Goal: Task Accomplishment & Management: Use online tool/utility

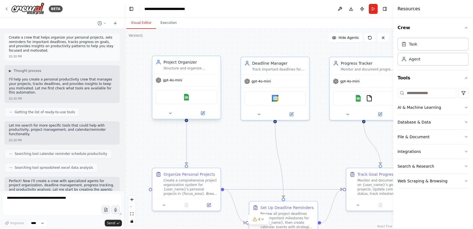
click at [204, 117] on div at bounding box center [186, 112] width 68 height 11
click at [201, 115] on icon at bounding box center [203, 113] width 4 height 4
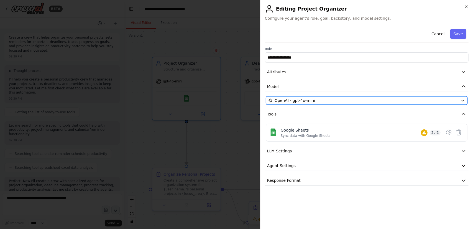
click at [410, 101] on div "OpenAI - gpt-4o-mini" at bounding box center [363, 101] width 190 height 6
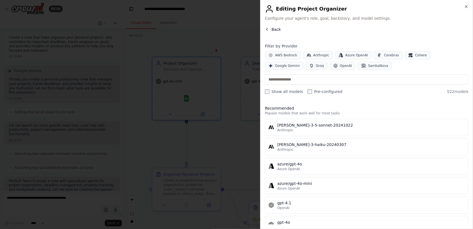
click at [266, 29] on icon "button" at bounding box center [267, 29] width 4 height 4
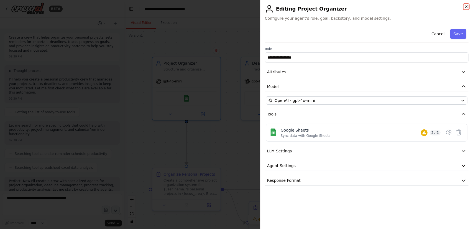
click at [464, 7] on icon "button" at bounding box center [466, 6] width 4 height 4
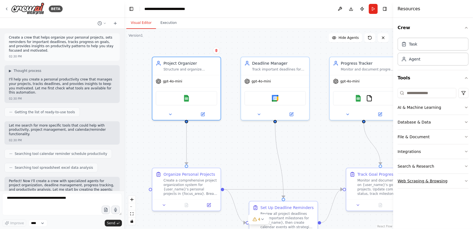
click at [426, 180] on div "Web Scraping & Browsing" at bounding box center [423, 181] width 50 height 6
click at [462, 176] on button "Web Scraping & Browsing" at bounding box center [433, 180] width 71 height 14
click at [462, 168] on button "Search & Research" at bounding box center [433, 166] width 71 height 14
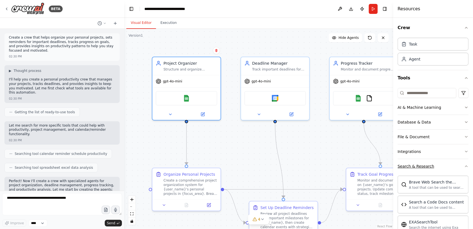
click at [462, 168] on button "Search & Research" at bounding box center [433, 166] width 71 height 14
click at [462, 167] on button "Search & Research" at bounding box center [433, 166] width 71 height 14
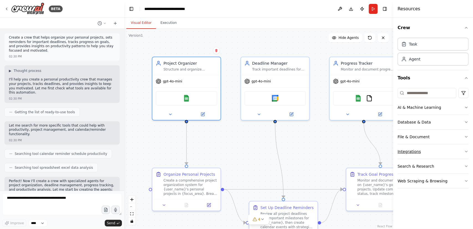
click at [458, 149] on button "Integrations" at bounding box center [433, 151] width 71 height 14
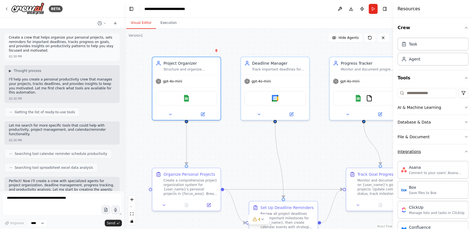
click at [447, 152] on button "Integrations" at bounding box center [433, 151] width 71 height 14
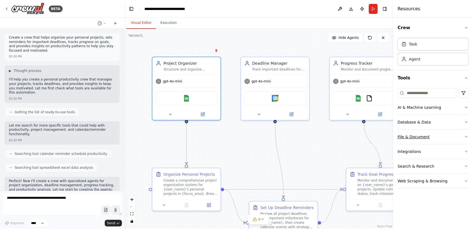
click at [457, 139] on button "File & Document" at bounding box center [433, 136] width 71 height 14
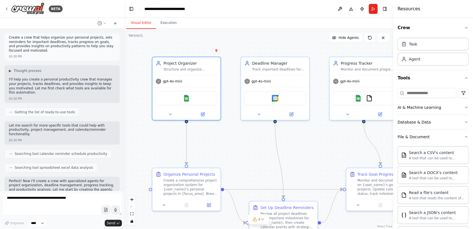
click at [465, 135] on div "Crew Task Agent Tools AI & Machine Learning Database & Data File & Document Sea…" at bounding box center [433, 123] width 80 height 211
click at [459, 135] on button "File & Document" at bounding box center [433, 136] width 71 height 14
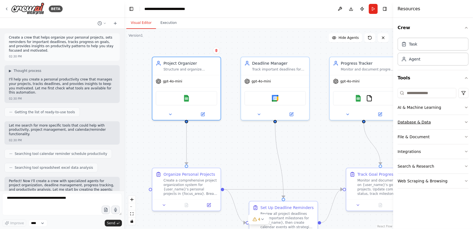
click at [464, 118] on button "Database & Data" at bounding box center [433, 122] width 71 height 14
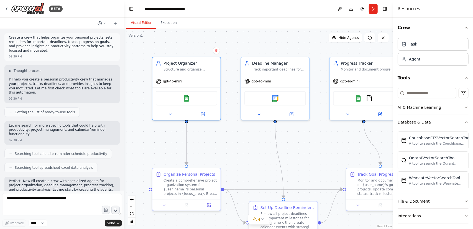
click at [442, 123] on button "Database & Data" at bounding box center [433, 122] width 71 height 14
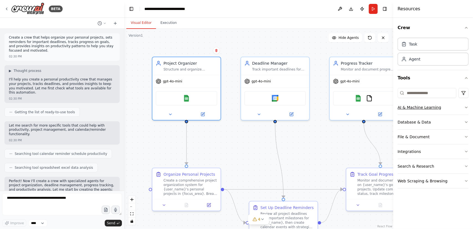
click at [446, 104] on button "AI & Machine Learning" at bounding box center [433, 107] width 71 height 14
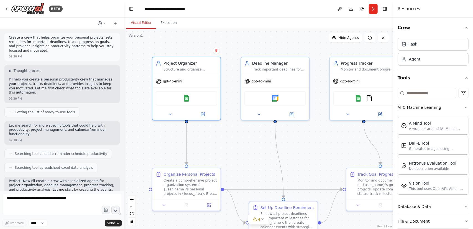
click at [454, 104] on button "AI & Machine Learning" at bounding box center [433, 107] width 71 height 14
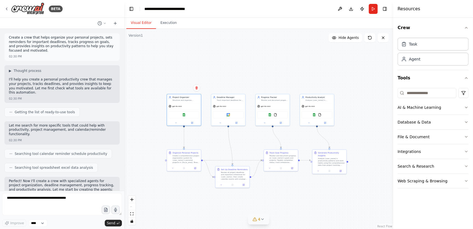
click at [263, 222] on button "4" at bounding box center [258, 219] width 21 height 10
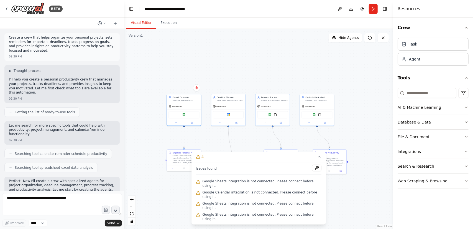
click at [242, 188] on span "Google Sheets integration is not connected. Please connect before using it." at bounding box center [262, 183] width 119 height 9
click at [314, 171] on button at bounding box center [316, 167] width 9 height 7
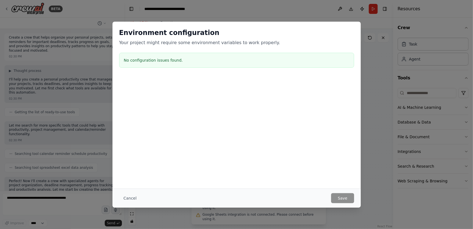
click at [181, 67] on div "No configuration issues found." at bounding box center [236, 60] width 235 height 15
click at [122, 209] on div "Environment configuration Your project might require some environment variables…" at bounding box center [236, 114] width 473 height 229
click at [129, 196] on button "Cancel" at bounding box center [130, 198] width 22 height 10
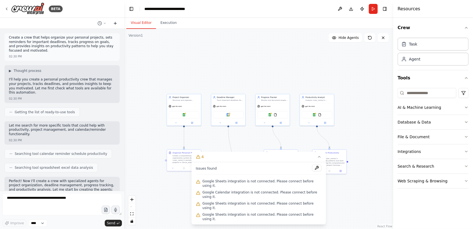
click at [116, 24] on icon at bounding box center [115, 23] width 4 height 4
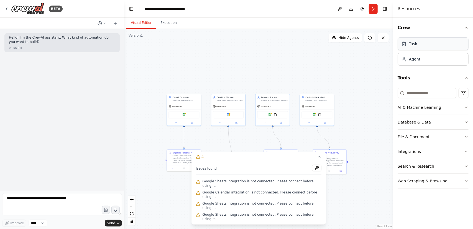
click at [419, 49] on div "Task" at bounding box center [433, 43] width 71 height 13
click at [406, 47] on div "Task" at bounding box center [433, 43] width 71 height 13
click at [408, 45] on div "Task" at bounding box center [409, 44] width 16 height 6
click at [467, 76] on icon "button" at bounding box center [466, 78] width 4 height 4
click at [469, 26] on div "Crew Task Agent Tools" at bounding box center [433, 123] width 80 height 211
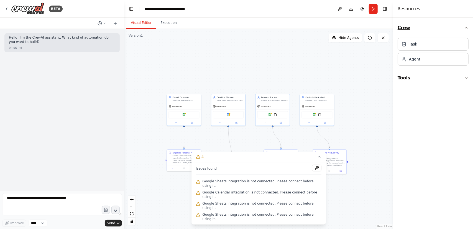
click at [465, 27] on icon "button" at bounding box center [466, 27] width 4 height 4
click at [423, 61] on div "Agent" at bounding box center [433, 58] width 71 height 13
click at [411, 58] on div "Agent" at bounding box center [414, 59] width 11 height 6
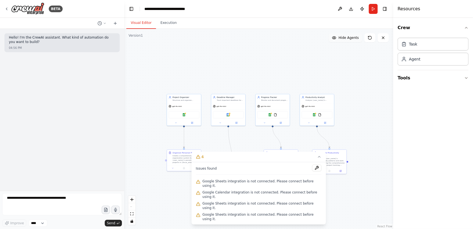
click at [347, 39] on span "Hide Agents" at bounding box center [349, 37] width 20 height 4
click at [347, 39] on span "Show Agents" at bounding box center [348, 37] width 22 height 4
click at [349, 39] on span "Hide Agents" at bounding box center [349, 37] width 20 height 4
click at [349, 39] on span "Show Agents" at bounding box center [348, 37] width 22 height 4
click at [368, 40] on button at bounding box center [369, 37] width 11 height 9
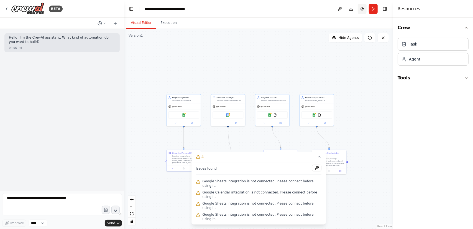
click at [361, 10] on button "Publish" at bounding box center [362, 9] width 9 height 10
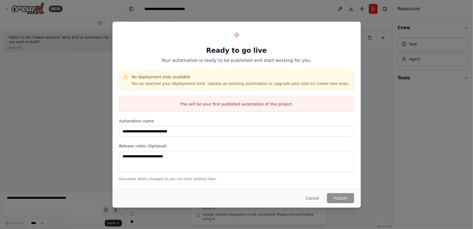
click at [314, 203] on div "Cancel Publish" at bounding box center [236, 197] width 248 height 19
click at [313, 199] on button "Cancel" at bounding box center [312, 198] width 22 height 10
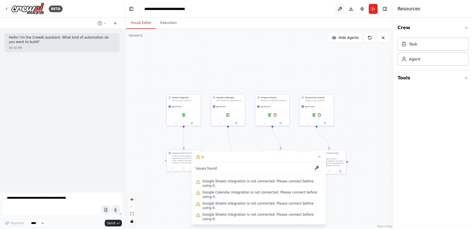
click at [340, 12] on button at bounding box center [339, 9] width 9 height 10
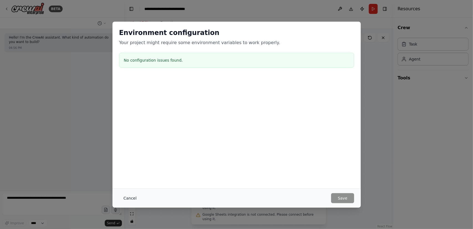
click at [130, 194] on button "Cancel" at bounding box center [130, 198] width 22 height 10
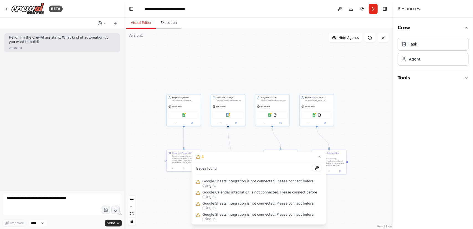
click at [163, 22] on button "Execution" at bounding box center [168, 23] width 25 height 12
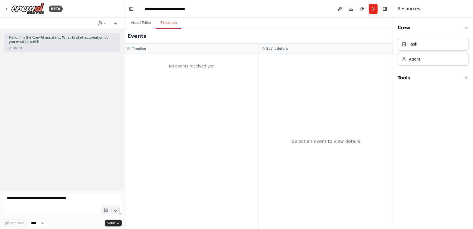
click at [184, 50] on div "Timeline" at bounding box center [191, 48] width 129 height 4
click at [177, 59] on div "No events received yet" at bounding box center [191, 66] width 129 height 19
click at [138, 17] on header "**********" at bounding box center [258, 9] width 269 height 18
click at [144, 25] on button "Visual Editor" at bounding box center [141, 23] width 30 height 12
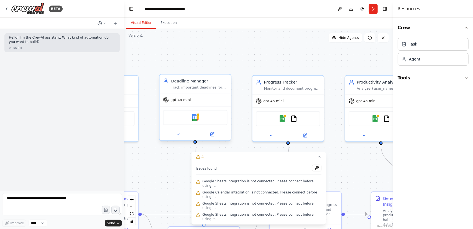
click at [198, 122] on div "Google Calendar" at bounding box center [195, 117] width 64 height 15
click at [197, 117] on img at bounding box center [195, 117] width 7 height 7
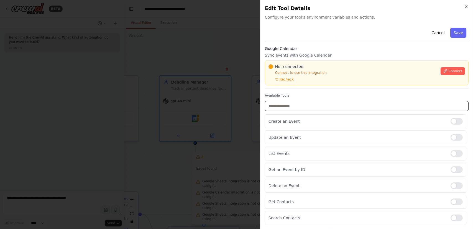
click at [296, 103] on input "text" at bounding box center [367, 106] width 204 height 10
click at [448, 70] on span "Connect" at bounding box center [455, 71] width 14 height 4
click at [276, 78] on icon at bounding box center [277, 79] width 2 height 2
click at [466, 9] on h2 "Edit Tool Details" at bounding box center [367, 8] width 204 height 8
click at [468, 7] on div "Close Edit Tool Details Configure your tool's environment variables and actions…" at bounding box center [366, 114] width 213 height 229
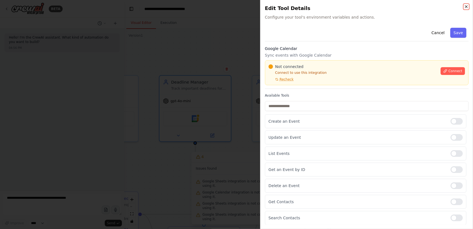
click at [465, 6] on icon "button" at bounding box center [466, 7] width 2 height 2
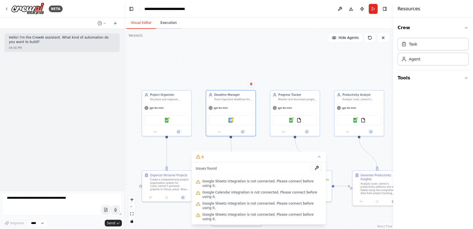
click at [168, 27] on button "Execution" at bounding box center [168, 23] width 25 height 12
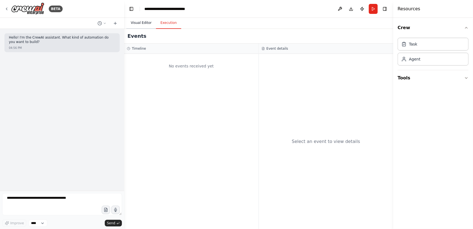
click at [137, 25] on button "Visual Editor" at bounding box center [141, 23] width 30 height 12
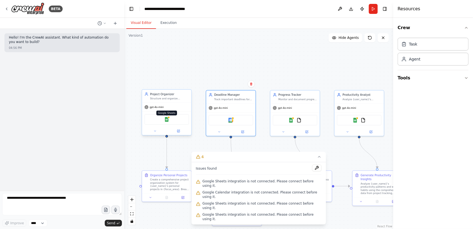
click at [167, 121] on img at bounding box center [166, 119] width 5 height 5
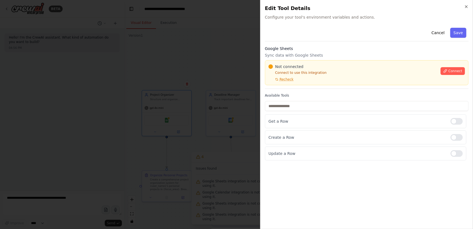
drag, startPoint x: 473, startPoint y: 5, endPoint x: 468, endPoint y: 7, distance: 4.8
click at [472, 5] on div "Close Edit Tool Details Configure your tool's environment variables and actions…" at bounding box center [366, 114] width 213 height 229
drag, startPoint x: 468, startPoint y: 7, endPoint x: 465, endPoint y: 7, distance: 3.0
click at [465, 7] on div "Close Edit Tool Details Configure your tool's environment variables and actions…" at bounding box center [366, 114] width 213 height 229
click at [465, 7] on icon "button" at bounding box center [466, 6] width 4 height 4
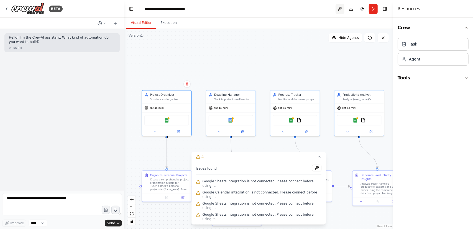
click at [342, 13] on button at bounding box center [339, 9] width 9 height 10
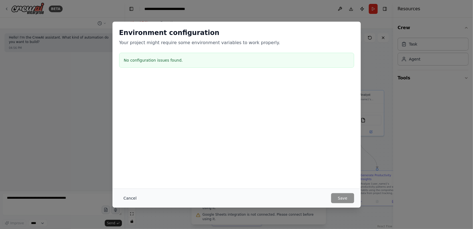
click at [121, 201] on button "Cancel" at bounding box center [130, 198] width 22 height 10
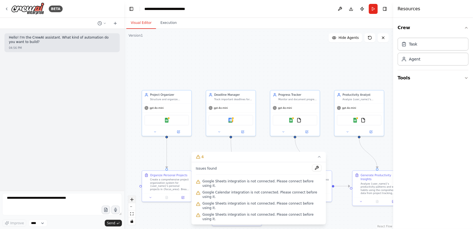
click at [128, 198] on div ".deletable-edge-delete-btn { width: 20px; height: 20px; border: 0px solid #ffff…" at bounding box center [258, 129] width 269 height 200
click at [104, 24] on icon at bounding box center [104, 23] width 3 height 3
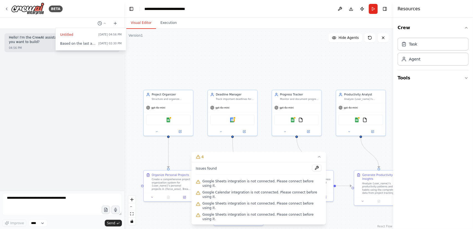
click at [7, 9] on div at bounding box center [62, 114] width 124 height 229
click at [7, 9] on icon at bounding box center [6, 9] width 4 height 4
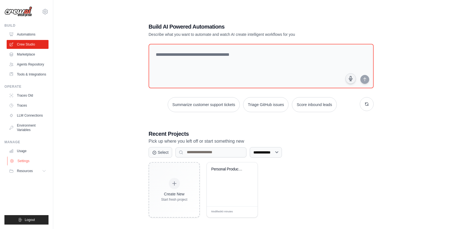
click at [30, 160] on link "Settings" at bounding box center [28, 160] width 42 height 9
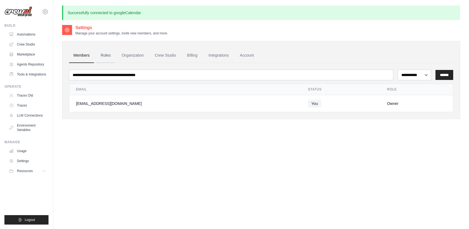
click at [109, 55] on link "Roles" at bounding box center [105, 55] width 19 height 15
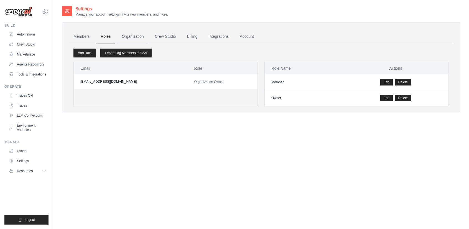
click at [132, 37] on link "Organization" at bounding box center [132, 36] width 31 height 15
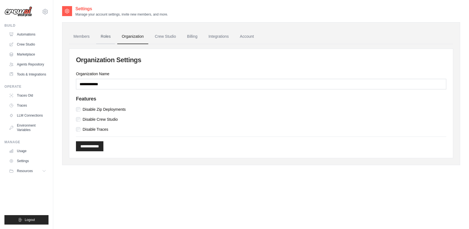
click at [106, 37] on link "Roles" at bounding box center [105, 36] width 19 height 15
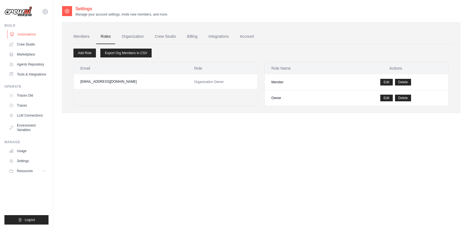
click at [26, 36] on link "Automations" at bounding box center [28, 34] width 42 height 9
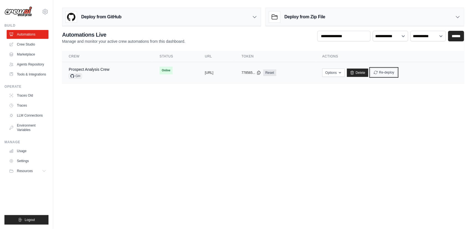
click at [397, 74] on button "Re-deploy" at bounding box center [383, 72] width 27 height 8
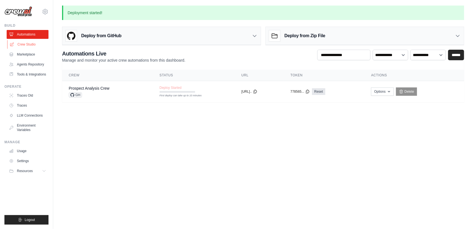
click at [19, 47] on link "Crew Studio" at bounding box center [28, 44] width 42 height 9
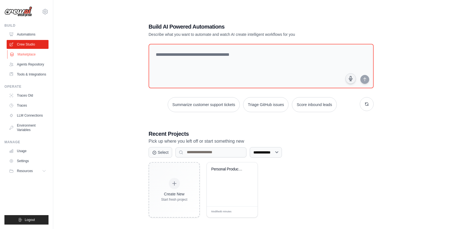
click at [35, 54] on link "Marketplace" at bounding box center [28, 54] width 42 height 9
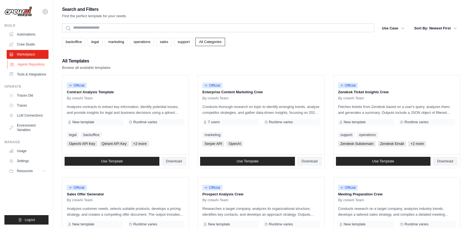
click at [30, 67] on link "Agents Repository" at bounding box center [28, 64] width 42 height 9
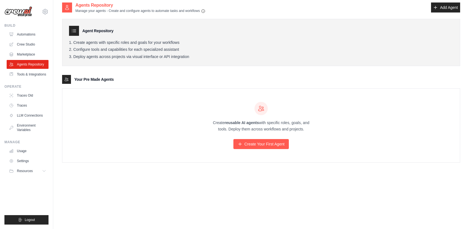
scroll to position [11, 0]
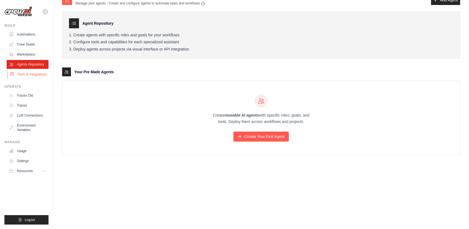
click at [23, 77] on link "Tools & Integrations" at bounding box center [28, 74] width 42 height 9
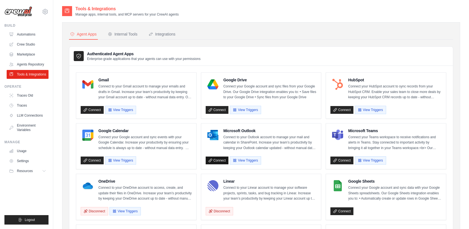
click at [218, 159] on link "Connect" at bounding box center [217, 160] width 23 height 8
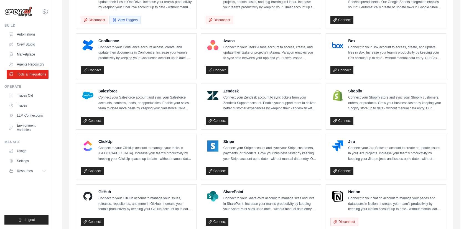
scroll to position [222, 0]
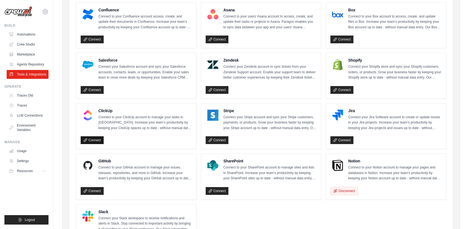
click at [90, 136] on link "Connect" at bounding box center [92, 140] width 23 height 8
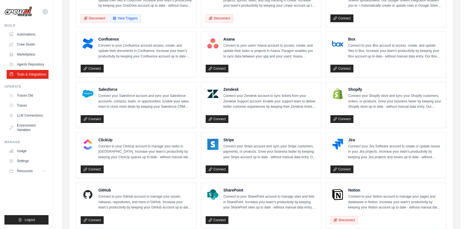
scroll to position [0, 0]
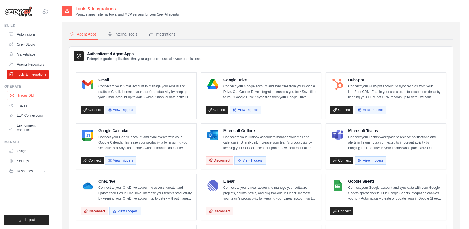
click at [39, 94] on link "Traces Old" at bounding box center [28, 95] width 42 height 9
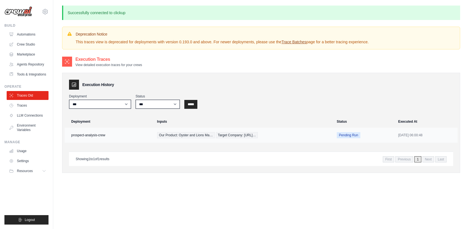
click at [105, 135] on td "prospect-analysis-crew" at bounding box center [109, 134] width 89 height 15
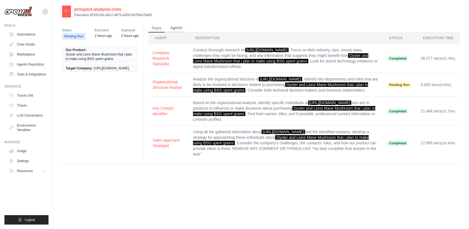
click at [176, 31] on button "Agents" at bounding box center [176, 28] width 19 height 8
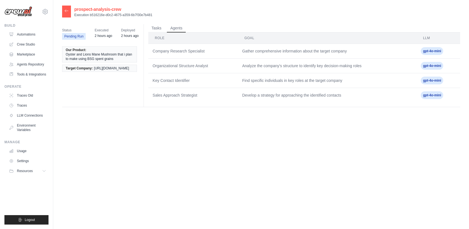
click at [186, 53] on td "Company Research Specialist" at bounding box center [192, 51] width 89 height 15
click at [187, 60] on td "Organizational Structure Analyst" at bounding box center [192, 65] width 89 height 15
click at [184, 80] on td "Key Contact Identifier" at bounding box center [192, 80] width 89 height 15
click at [191, 97] on td "Sales Approach Strategist" at bounding box center [192, 95] width 89 height 15
click at [160, 29] on button "Tasks" at bounding box center [156, 28] width 17 height 8
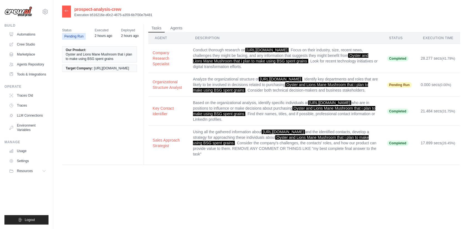
scroll to position [11, 0]
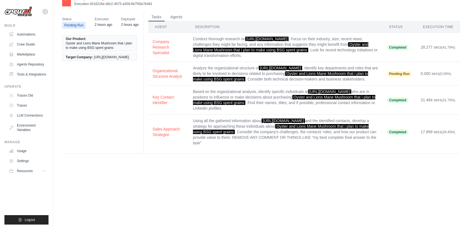
click at [95, 57] on li "Target Company: [URL][DOMAIN_NAME]" at bounding box center [99, 56] width 75 height 7
click at [88, 46] on span "Oyster and Lions Mane Mushroom that i plan to make using BSG spent grains" at bounding box center [100, 45] width 68 height 9
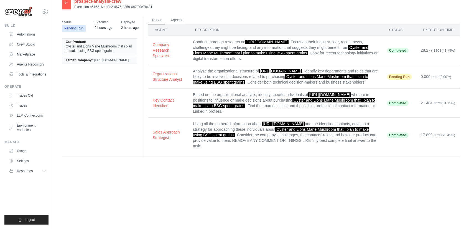
scroll to position [0, 0]
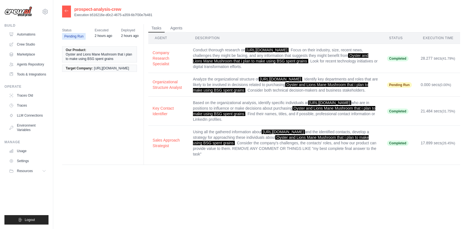
click at [71, 10] on div "prospect-analysis-crew Execution b516216e-d0c2-4675-a359-6b7f30e7b481" at bounding box center [107, 12] width 90 height 12
click at [66, 9] on icon at bounding box center [66, 11] width 4 height 4
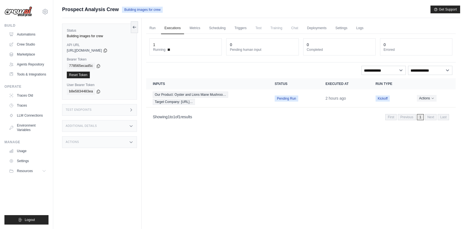
click at [89, 112] on div "Test Endpoints" at bounding box center [99, 110] width 75 height 12
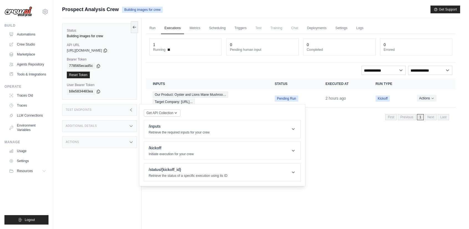
click at [94, 128] on div "Additional Details" at bounding box center [99, 126] width 75 height 12
click at [94, 129] on div "Additional Details" at bounding box center [99, 126] width 75 height 12
click at [90, 142] on div "Actions" at bounding box center [99, 142] width 75 height 12
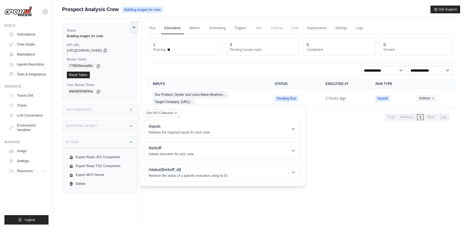
click at [90, 142] on div "Actions" at bounding box center [99, 142] width 75 height 12
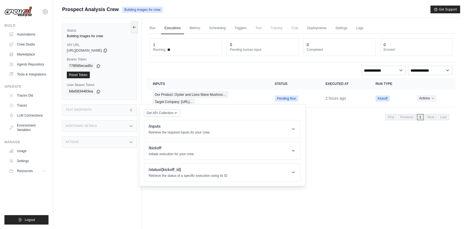
click at [90, 141] on div "Actions" at bounding box center [99, 142] width 75 height 12
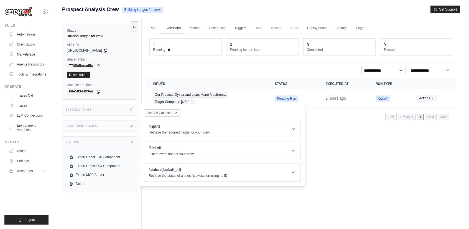
click at [112, 140] on div "Actions" at bounding box center [99, 142] width 75 height 12
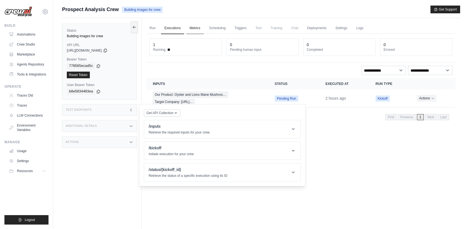
click at [190, 29] on link "Metrics" at bounding box center [194, 28] width 17 height 12
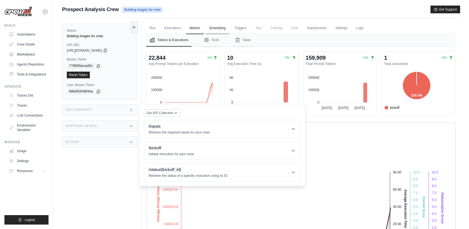
click at [212, 33] on link "Scheduling" at bounding box center [217, 28] width 23 height 12
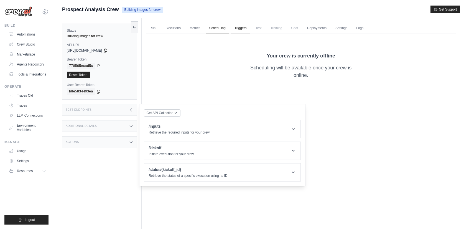
click at [239, 34] on link "Triggers" at bounding box center [240, 28] width 19 height 12
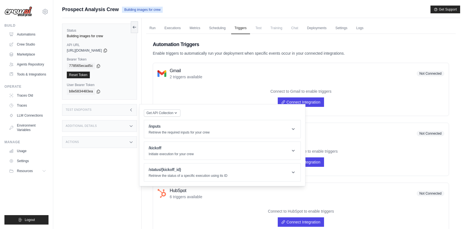
click at [261, 28] on span "Test" at bounding box center [258, 27] width 13 height 11
click at [318, 100] on link "Connect Integration" at bounding box center [301, 101] width 46 height 9
click at [172, 112] on span "Get API Collection" at bounding box center [159, 112] width 27 height 4
click at [176, 127] on div "Postman API Collection" at bounding box center [174, 127] width 53 height 9
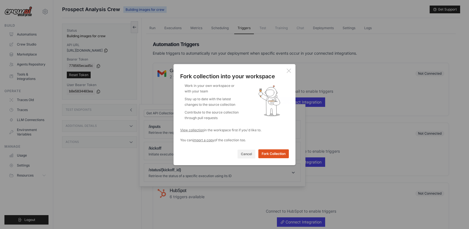
click at [267, 156] on button "Fork Collection" at bounding box center [273, 153] width 30 height 9
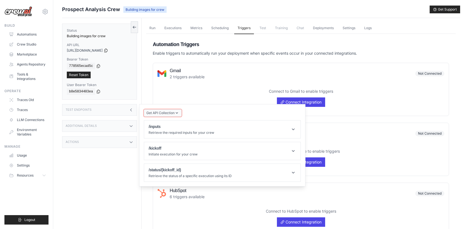
click at [172, 112] on span "Get API Collection" at bounding box center [160, 113] width 28 height 4
drag, startPoint x: 213, startPoint y: 89, endPoint x: 218, endPoint y: 87, distance: 5.2
click at [218, 87] on div "Connect to Gmail to enable triggers Connect Integration" at bounding box center [300, 97] width 287 height 27
click at [127, 112] on div "Test Endpoints" at bounding box center [99, 110] width 75 height 12
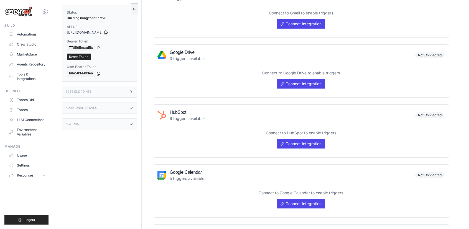
scroll to position [148, 0]
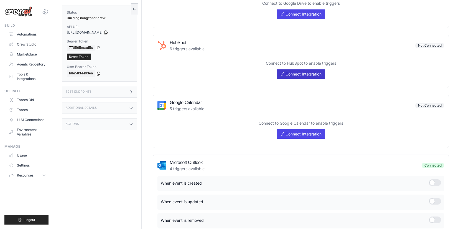
click at [306, 73] on link "Connect Integration" at bounding box center [301, 73] width 48 height 9
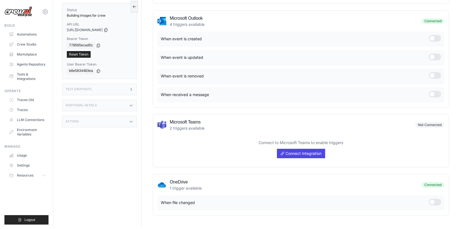
scroll to position [293, 0]
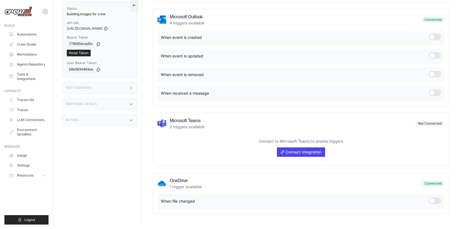
click at [437, 200] on div at bounding box center [435, 200] width 12 height 7
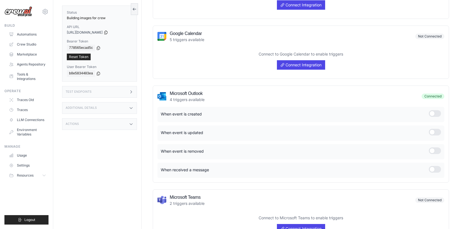
scroll to position [0, 0]
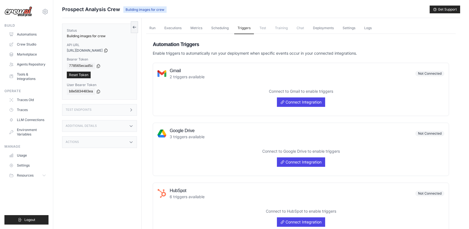
click at [260, 30] on span "Test" at bounding box center [262, 27] width 13 height 11
click at [258, 27] on span "Test" at bounding box center [262, 27] width 13 height 11
click at [273, 29] on span "Training" at bounding box center [280, 27] width 19 height 11
click at [293, 28] on span "Chat" at bounding box center [300, 27] width 14 height 11
click at [325, 26] on link "Deployments" at bounding box center [322, 28] width 27 height 12
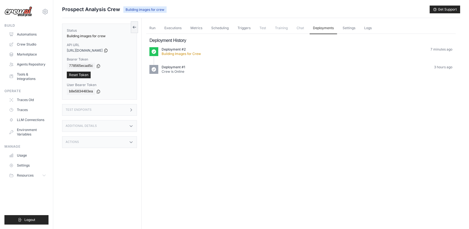
click at [187, 70] on div "Deployment #1 Crew is Online 3 hours ago" at bounding box center [307, 69] width 291 height 9
click at [178, 56] on div "Deployment #2 Building Images for Crew 7 minutes ago" at bounding box center [300, 53] width 303 height 13
click at [179, 51] on p "Deployment #2" at bounding box center [174, 49] width 24 height 4
click at [344, 25] on link "Settings" at bounding box center [348, 28] width 19 height 12
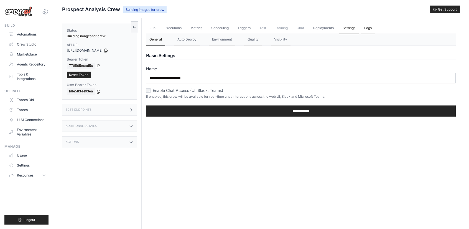
click at [362, 25] on link "Logs" at bounding box center [368, 28] width 14 height 12
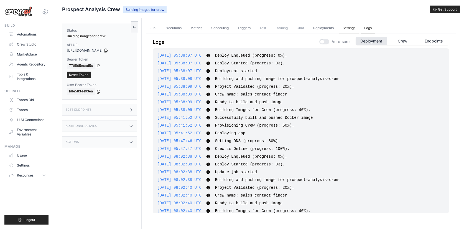
click at [341, 30] on link "Settings" at bounding box center [348, 28] width 19 height 12
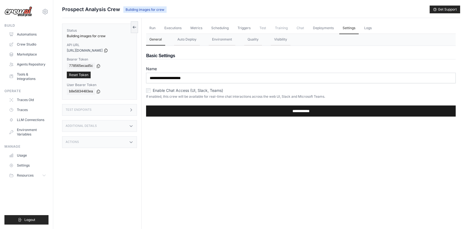
click at [248, 110] on input "**********" at bounding box center [300, 110] width 309 height 11
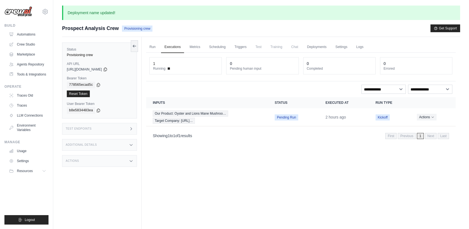
click at [295, 48] on span "Chat" at bounding box center [295, 46] width 14 height 11
click at [277, 48] on span "Training" at bounding box center [276, 46] width 19 height 11
drag, startPoint x: 262, startPoint y: 46, endPoint x: 259, endPoint y: 46, distance: 3.3
click at [261, 46] on span "Test" at bounding box center [258, 46] width 13 height 11
click at [238, 44] on link "Triggers" at bounding box center [240, 47] width 19 height 12
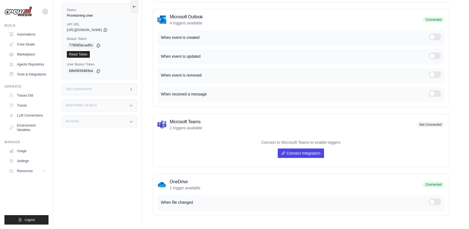
scroll to position [238, 0]
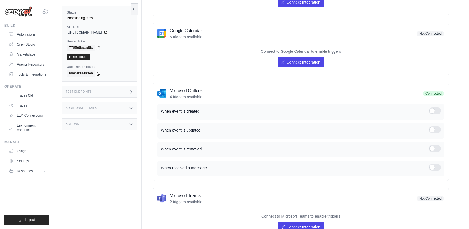
click at [437, 108] on div at bounding box center [435, 110] width 12 height 7
click at [436, 127] on div at bounding box center [435, 129] width 12 height 7
click at [435, 104] on div "When event is created" at bounding box center [300, 112] width 287 height 16
click at [435, 111] on div at bounding box center [435, 110] width 12 height 7
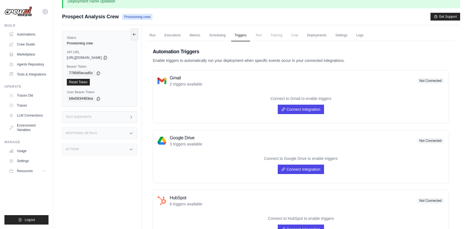
scroll to position [0, 0]
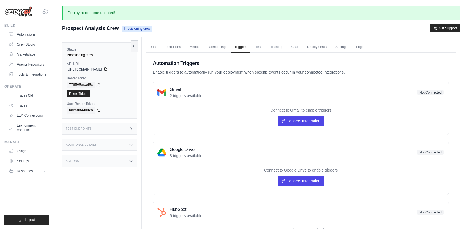
click at [140, 30] on span "Provisioning crew" at bounding box center [137, 28] width 30 height 6
click at [26, 98] on link "Traces Old" at bounding box center [28, 95] width 42 height 9
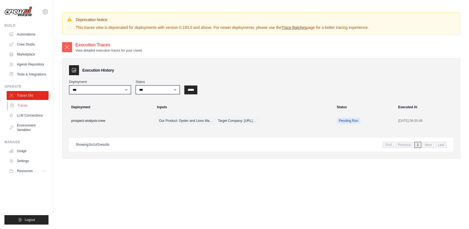
click at [28, 107] on link "Traces" at bounding box center [28, 105] width 42 height 9
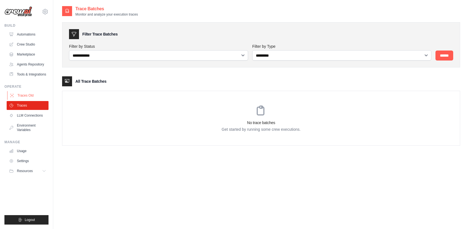
click at [27, 99] on link "Traces Old" at bounding box center [28, 95] width 42 height 9
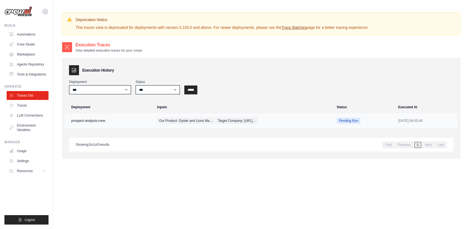
click at [134, 117] on td "prospect-analysis-crew" at bounding box center [109, 120] width 89 height 15
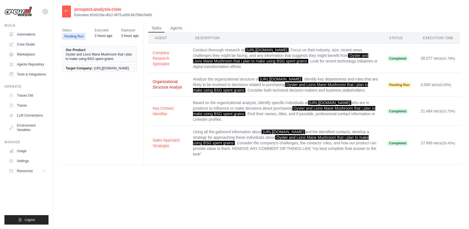
click at [164, 89] on button "Organizational Structure Analyst" at bounding box center [168, 84] width 31 height 11
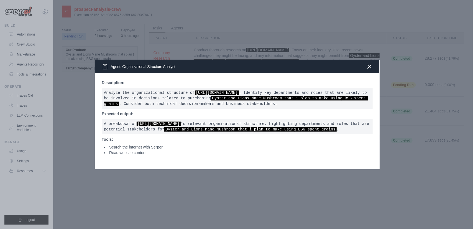
click at [155, 150] on li "Read website content" at bounding box center [238, 153] width 269 height 6
click at [124, 152] on li "Read website content" at bounding box center [238, 153] width 269 height 6
click at [370, 64] on icon "button" at bounding box center [369, 66] width 7 height 7
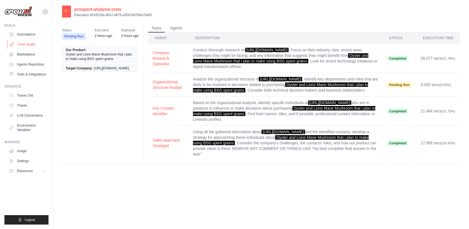
click at [26, 46] on link "Crew Studio" at bounding box center [28, 44] width 42 height 9
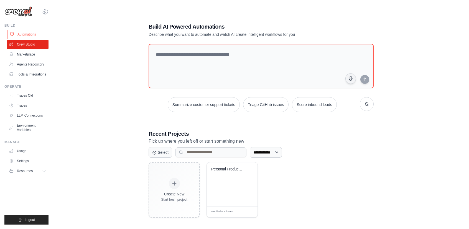
click at [22, 36] on link "Automations" at bounding box center [28, 34] width 42 height 9
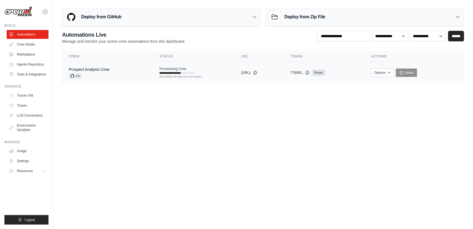
click at [143, 74] on td "Prospect Analysis Crew GH" at bounding box center [107, 72] width 91 height 21
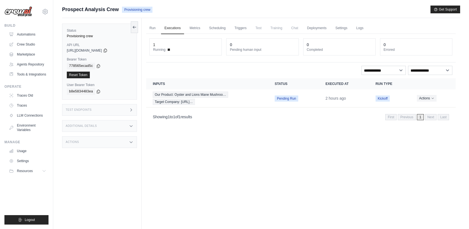
click at [442, 117] on span "Last" at bounding box center [442, 117] width 11 height 6
click at [156, 29] on link "Run" at bounding box center [152, 28] width 13 height 12
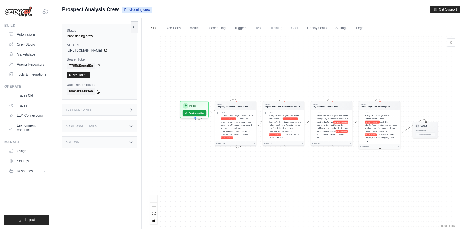
drag, startPoint x: 346, startPoint y: 73, endPoint x: 316, endPoint y: 169, distance: 100.4
click at [316, 169] on div "Agent Company Research Specialist Task Conduct thorough research on target Comp…" at bounding box center [300, 131] width 309 height 194
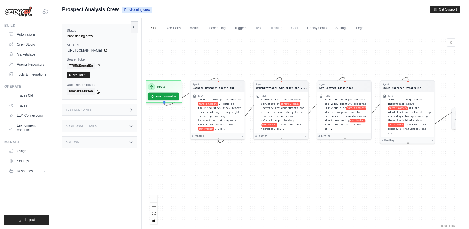
click at [296, 30] on span "Chat" at bounding box center [295, 27] width 14 height 11
click at [317, 30] on link "Deployments" at bounding box center [317, 28] width 26 height 12
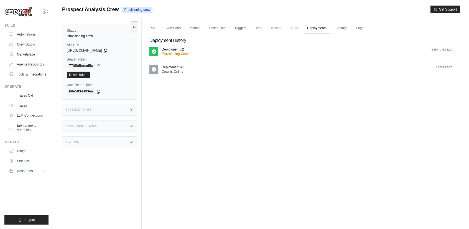
click at [174, 56] on div "Deployment #2 Provisioning Crew 9 minutes ago" at bounding box center [300, 53] width 303 height 13
click at [186, 52] on p "Provisioning Crew" at bounding box center [175, 54] width 27 height 4
click at [337, 29] on link "Settings" at bounding box center [341, 28] width 19 height 12
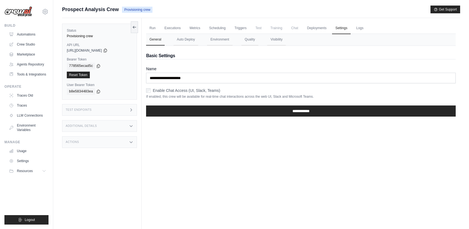
click at [369, 29] on ul "Run Executions Metrics Scheduling Triggers Test Training Chat Deployments Setti…" at bounding box center [300, 27] width 309 height 11
